Goal: Task Accomplishment & Management: Use online tool/utility

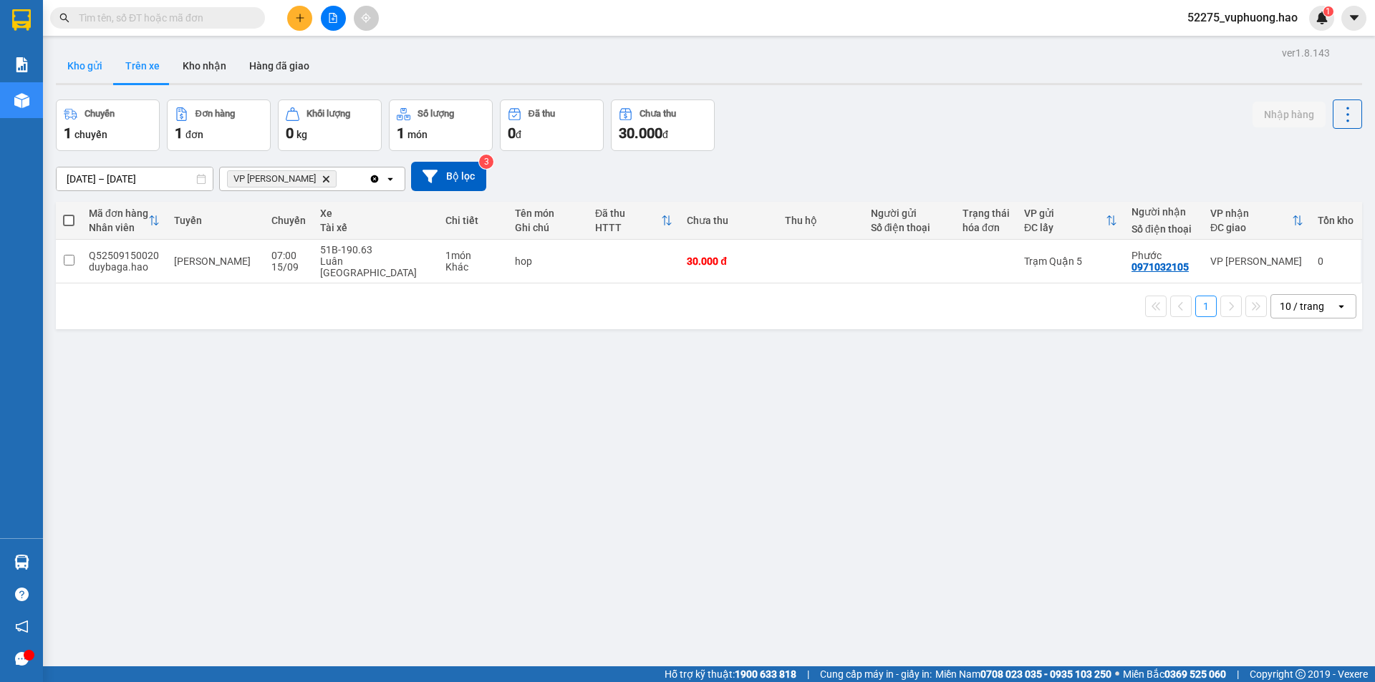
click at [95, 64] on button "Kho gửi" at bounding box center [85, 66] width 58 height 34
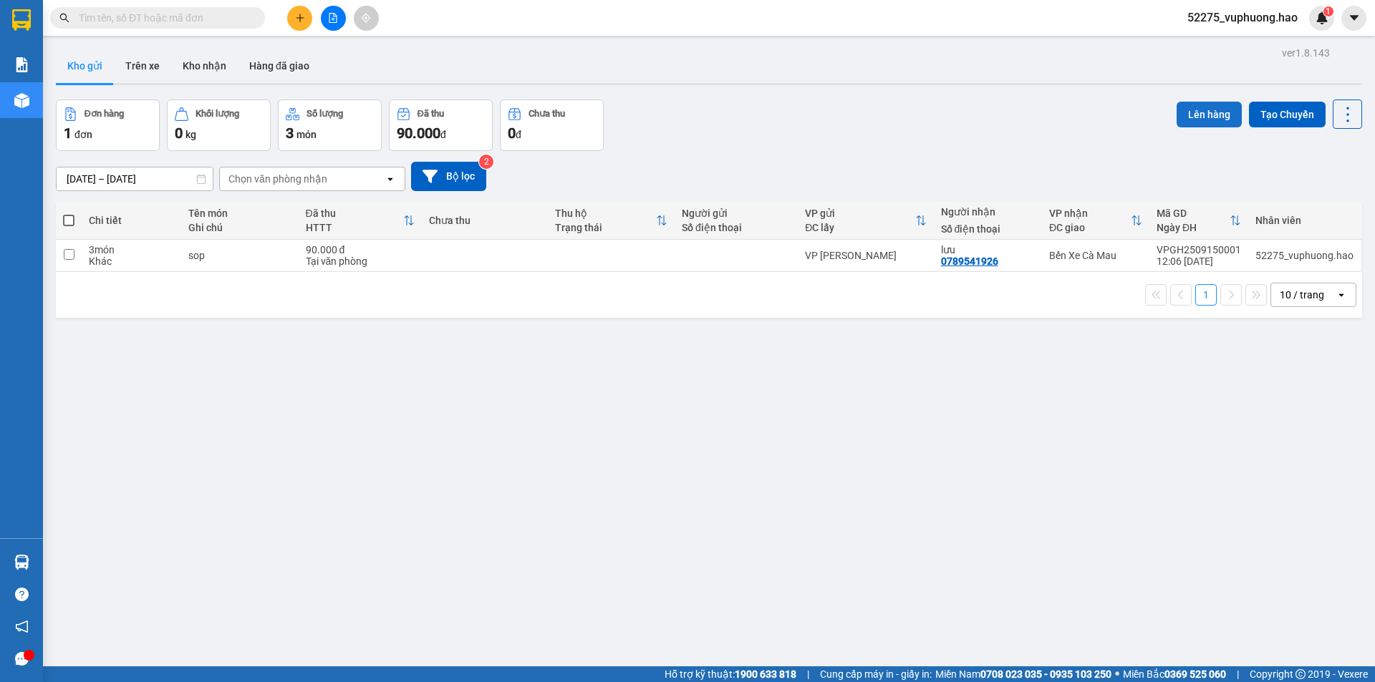
click at [1199, 107] on button "Lên hàng" at bounding box center [1209, 115] width 65 height 26
click at [1076, 243] on td "Bến Xe Cà Mau" at bounding box center [1095, 256] width 107 height 32
checkbox input "true"
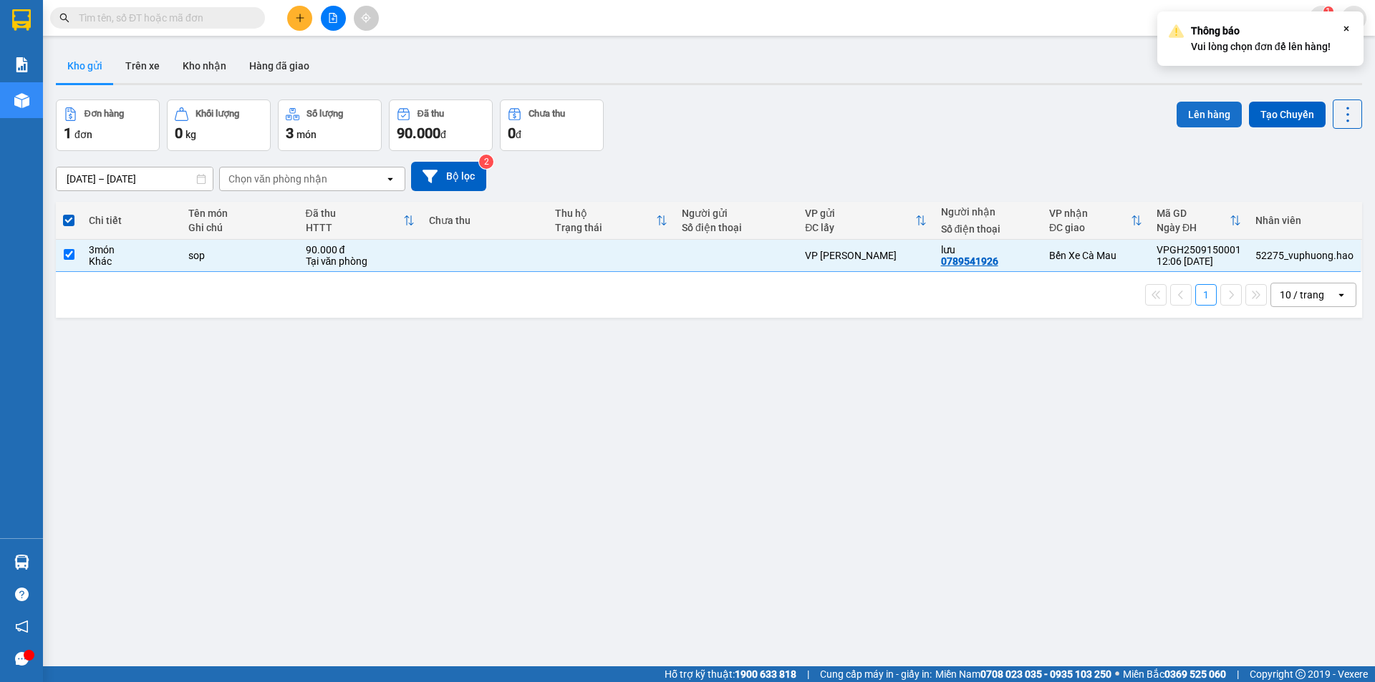
click at [1204, 112] on button "Lên hàng" at bounding box center [1209, 115] width 65 height 26
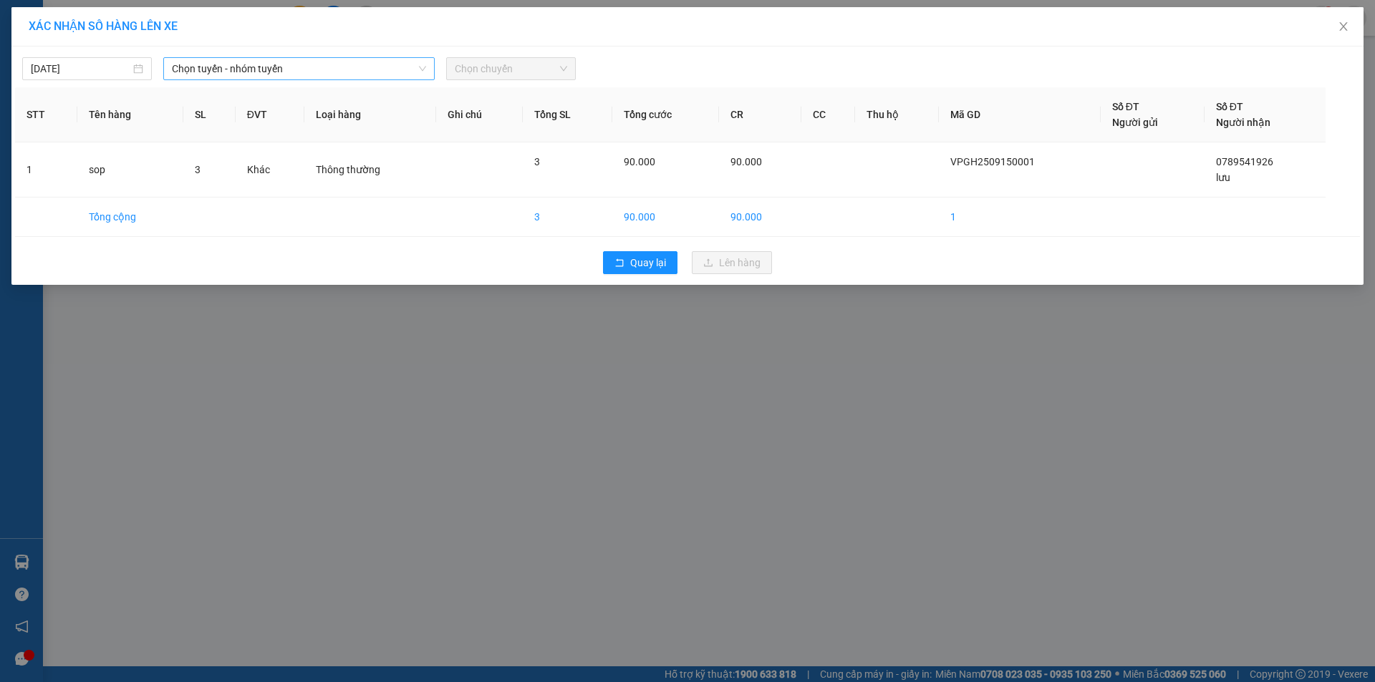
click at [269, 76] on span "Chọn tuyến - nhóm tuyến" at bounding box center [299, 68] width 254 height 21
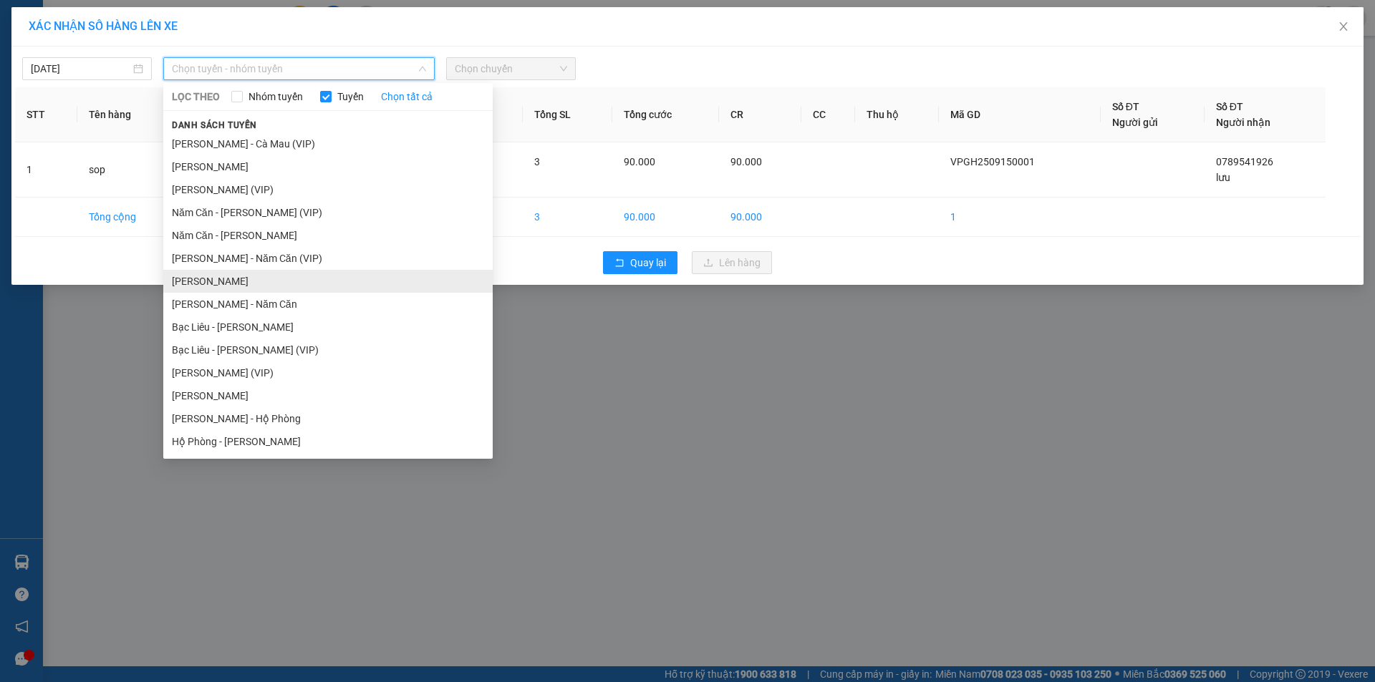
click at [261, 286] on li "[PERSON_NAME]" at bounding box center [327, 281] width 329 height 23
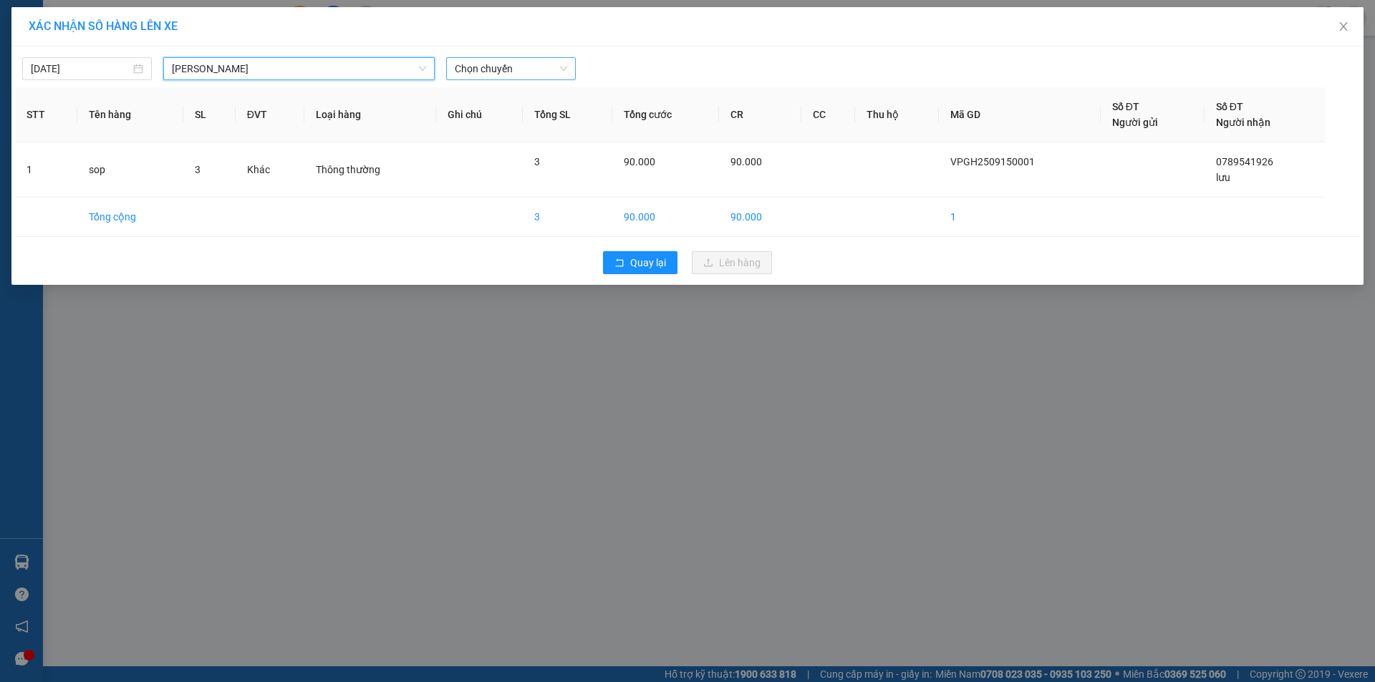
click at [476, 68] on span "Chọn chuyến" at bounding box center [511, 68] width 112 height 21
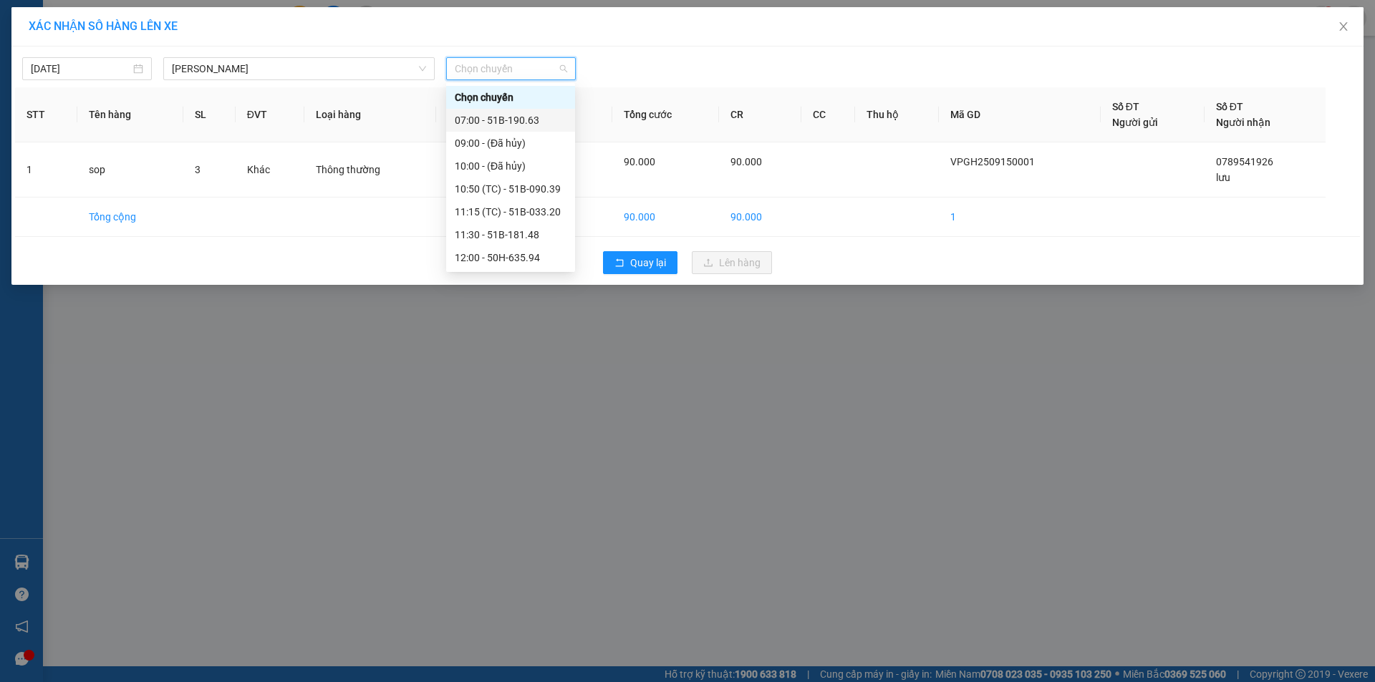
click at [513, 112] on div "07:00 - 51B-190.63" at bounding box center [511, 120] width 112 height 16
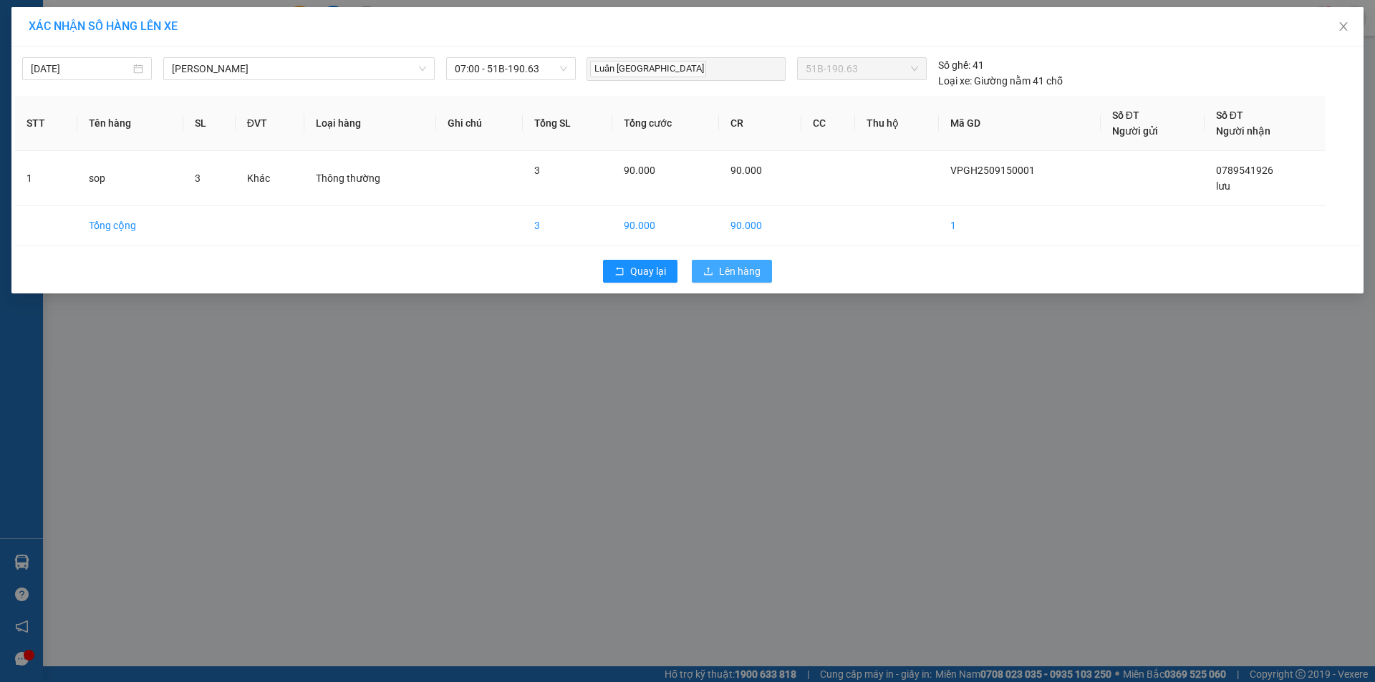
click at [745, 266] on span "Lên hàng" at bounding box center [740, 272] width 42 height 16
